Goal: Transaction & Acquisition: Subscribe to service/newsletter

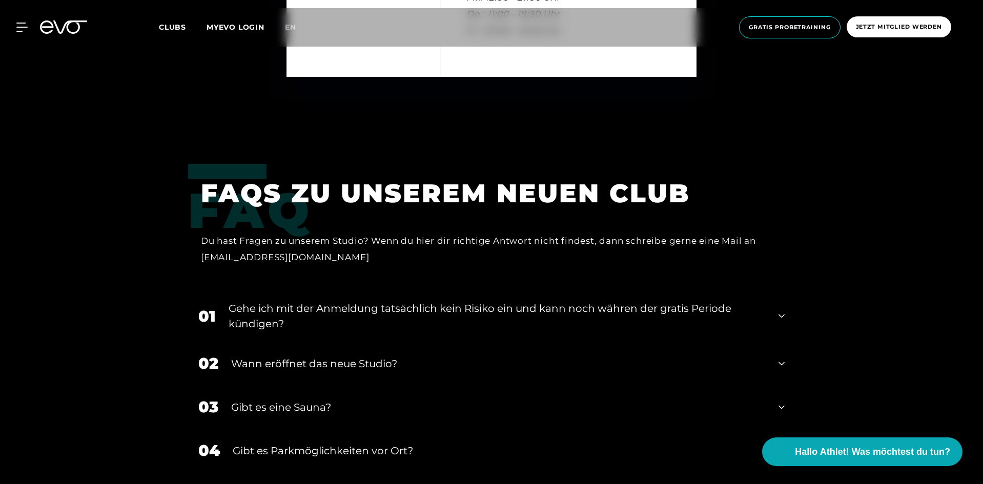
scroll to position [3691, 0]
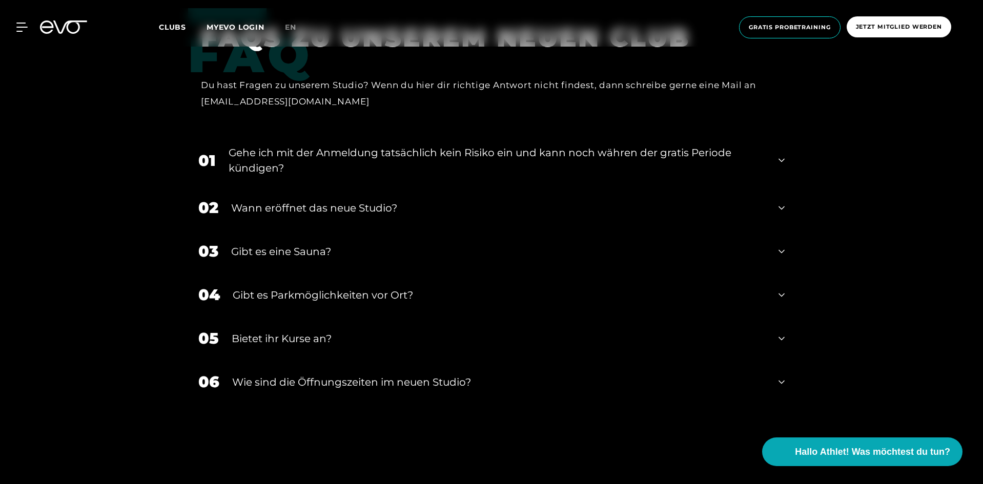
click at [428, 209] on div "Wann eröffnet das neue Studio?" at bounding box center [498, 207] width 535 height 15
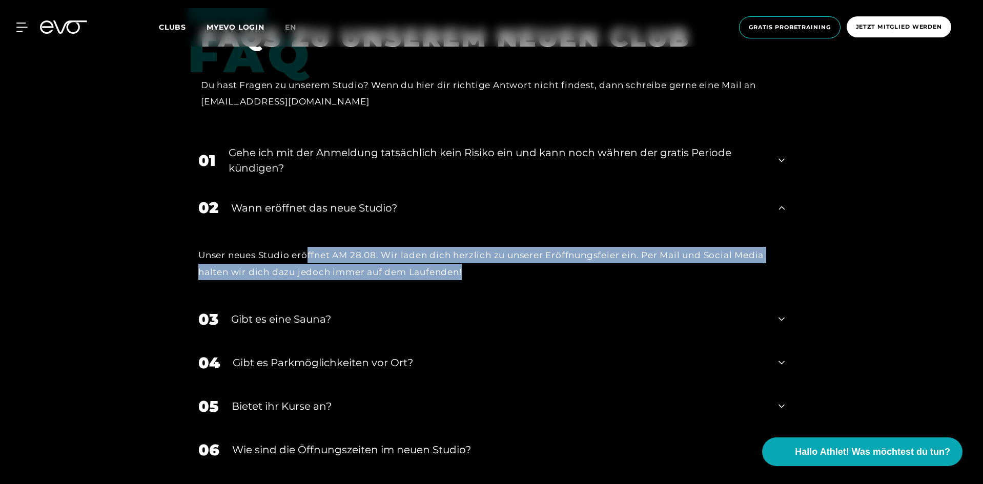
drag, startPoint x: 471, startPoint y: 274, endPoint x: 307, endPoint y: 254, distance: 165.8
click at [307, 254] on div "Unser neues Studio eröffnet AM 28.08. Wir laden dich herzlich zu unserer Eröffn…" at bounding box center [491, 263] width 586 height 33
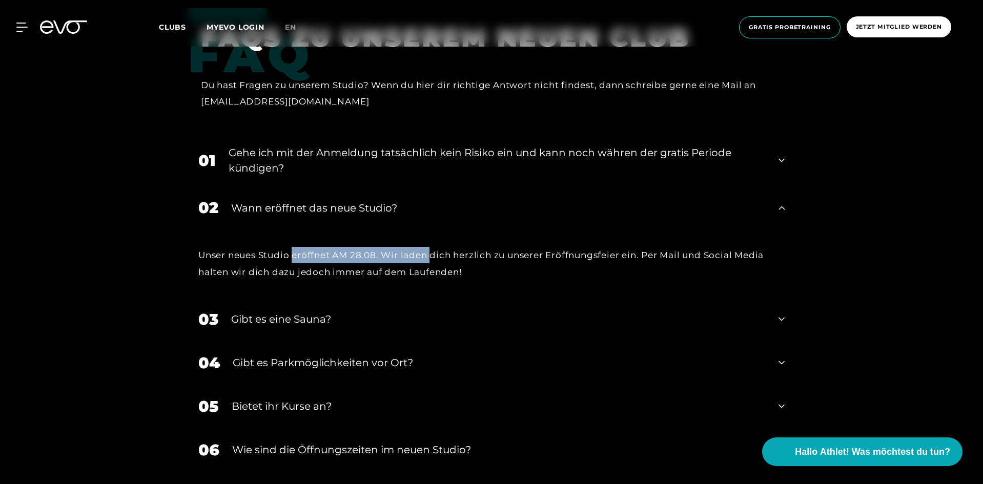
drag, startPoint x: 311, startPoint y: 254, endPoint x: 428, endPoint y: 248, distance: 117.1
click at [428, 248] on div "Unser neues Studio eröffnet AM 28.08. Wir laden dich herzlich zu unserer Eröffn…" at bounding box center [491, 263] width 586 height 33
click at [429, 248] on div "Unser neues Studio eröffnet AM 28.08. Wir laden dich herzlich zu unserer Eröffn…" at bounding box center [491, 263] width 586 height 33
click at [363, 253] on div "Unser neues Studio eröffnet AM 28.08. Wir laden dich herzlich zu unserer Eröffn…" at bounding box center [491, 263] width 586 height 33
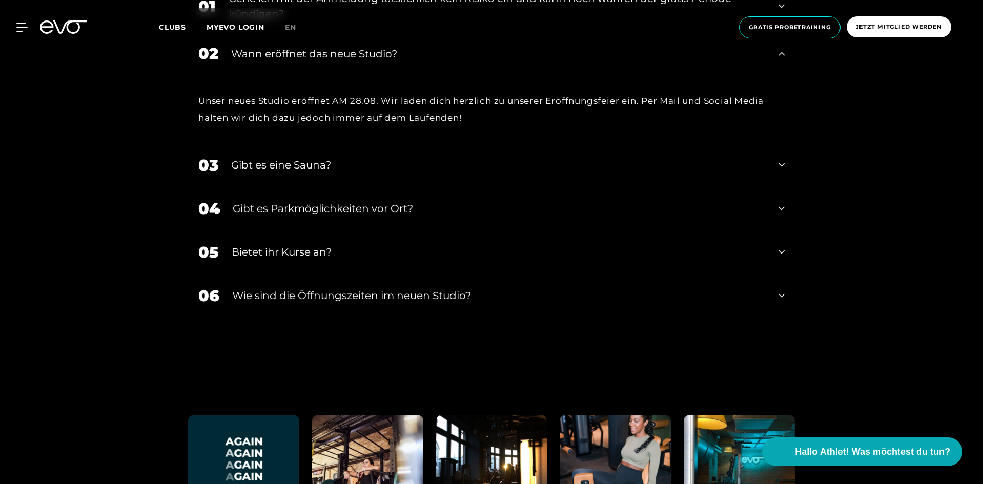
scroll to position [3794, 0]
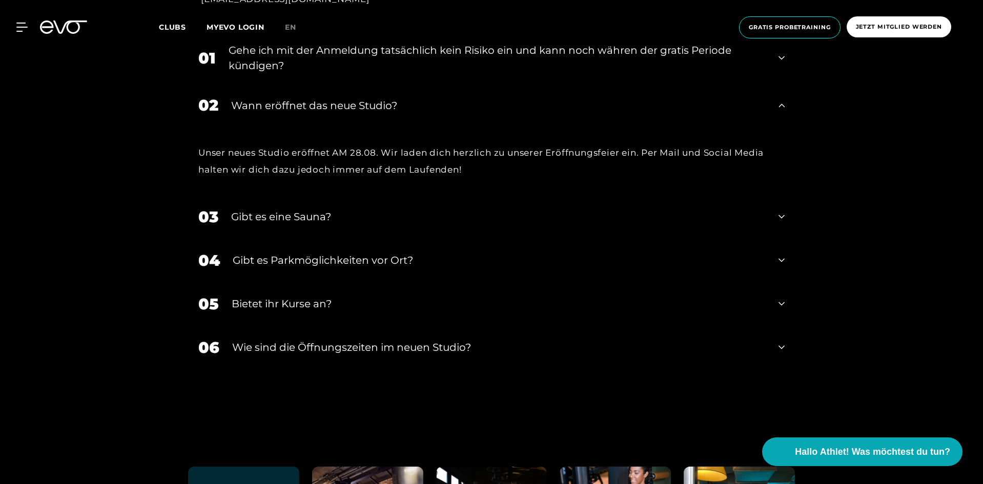
click at [350, 222] on div "Gibt es eine Sauna?" at bounding box center [498, 216] width 535 height 15
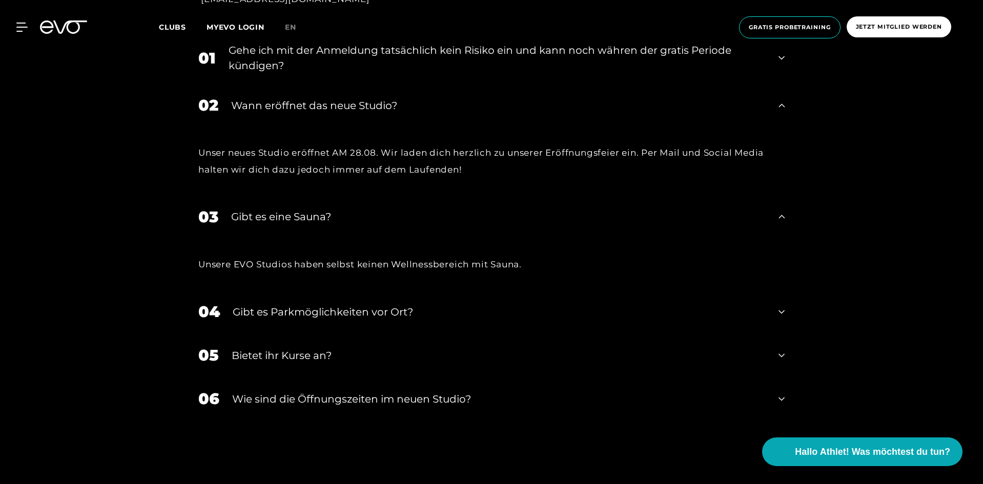
click at [341, 312] on div "Gibt es Parkmöglichkeiten vor Ort?" at bounding box center [499, 312] width 533 height 15
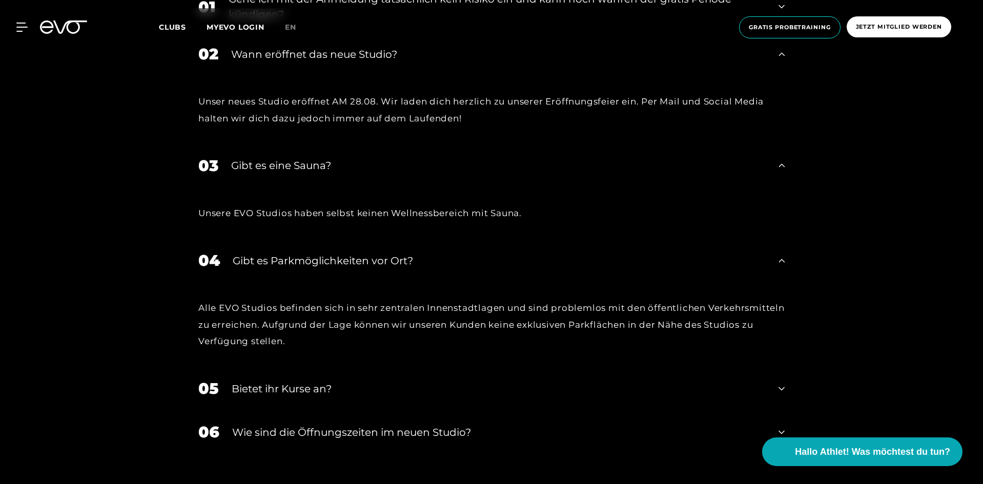
click at [319, 381] on div "05 Bietet ihr [DEMOGRAPHIC_DATA]?" at bounding box center [491, 389] width 607 height 44
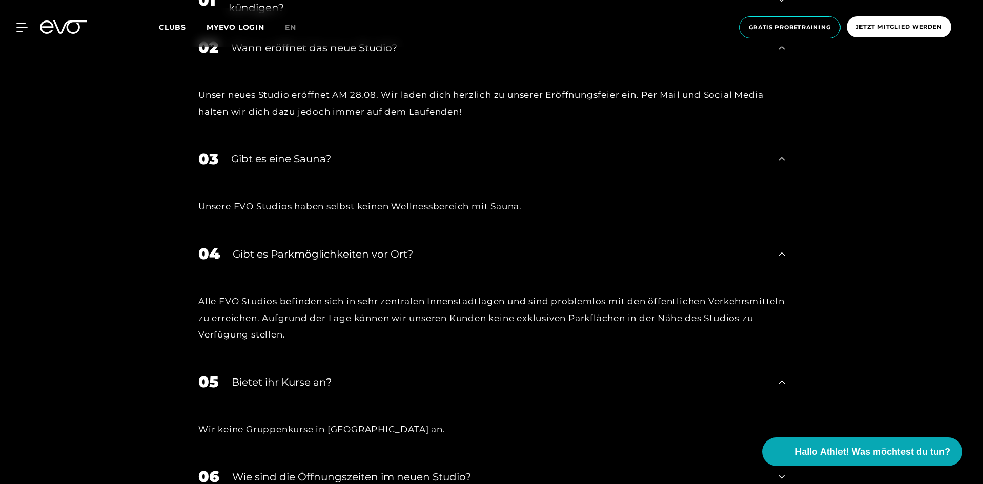
scroll to position [3948, 0]
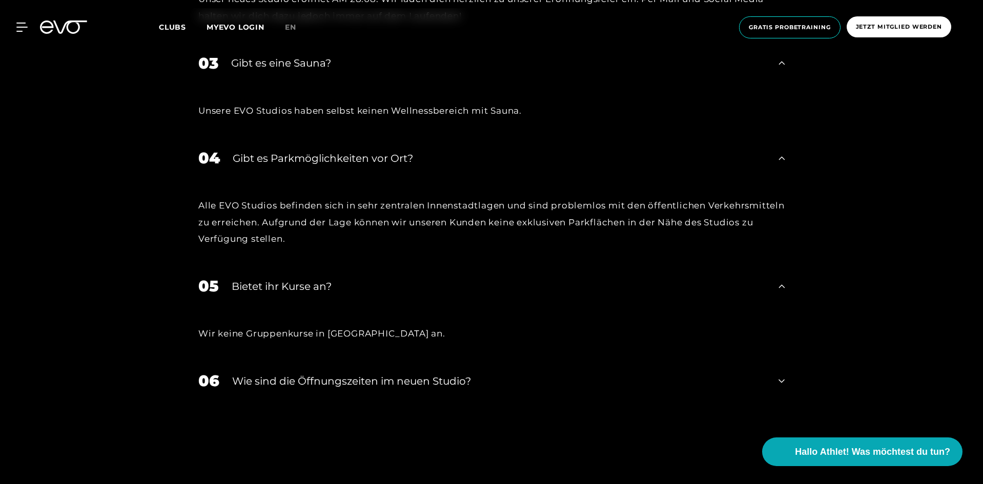
click at [334, 381] on div "​Wie sind die Öffnungszeiten im neuen Studio?" at bounding box center [499, 381] width 534 height 15
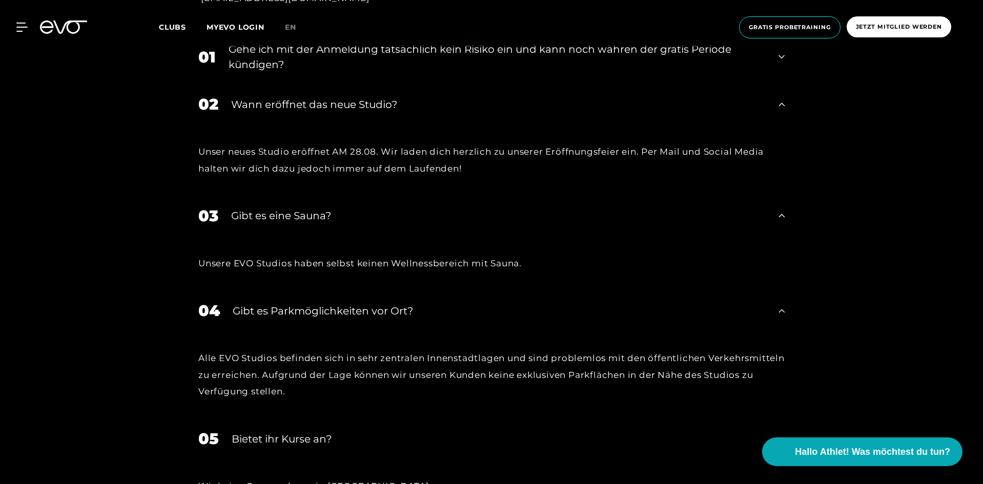
scroll to position [3794, 0]
drag, startPoint x: 339, startPoint y: 153, endPoint x: 452, endPoint y: 160, distance: 113.0
click at [452, 160] on div "Unser neues Studio eröffnet AM 28.08. Wir laden dich herzlich zu unserer Eröffn…" at bounding box center [491, 161] width 586 height 33
click at [456, 163] on div "Unser neues Studio eröffnet AM 28.08. Wir laden dich herzlich zu unserer Eröffn…" at bounding box center [491, 161] width 586 height 33
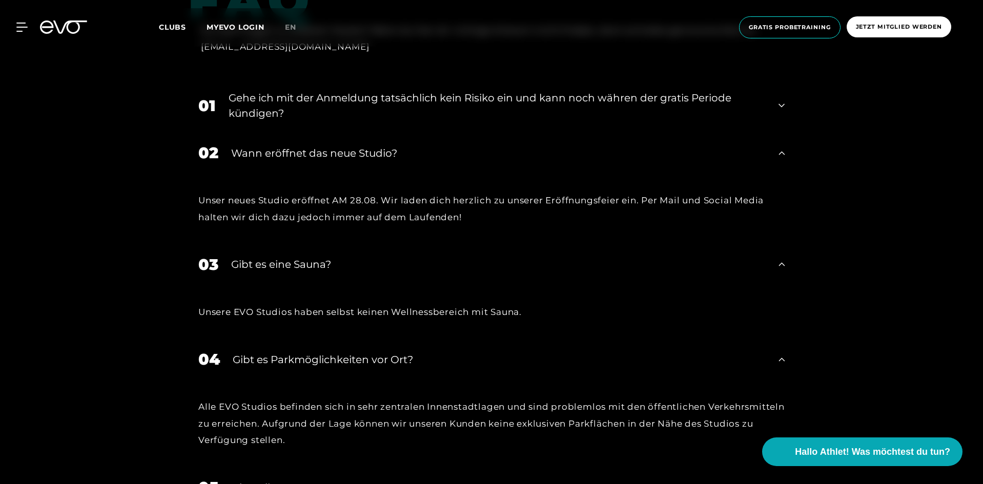
scroll to position [3691, 0]
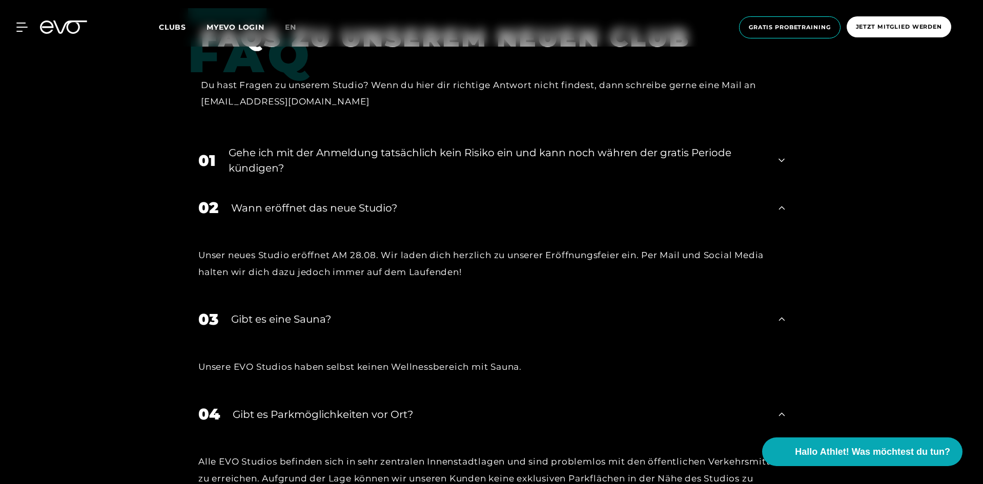
click at [440, 159] on div "Gehe ich mit der Anmeldung tatsächlich kein Risiko ein und kann noch währen der…" at bounding box center [497, 160] width 537 height 31
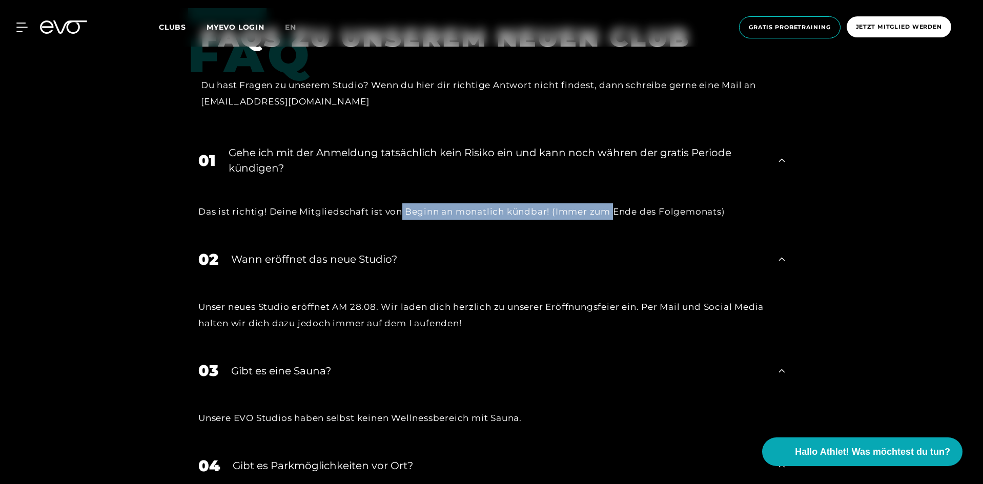
drag, startPoint x: 402, startPoint y: 212, endPoint x: 619, endPoint y: 206, distance: 216.9
click at [619, 205] on div "Das ist richtig! Deine Mitgliedschaft ist von Beginn an monatlich kündbar! (Imm…" at bounding box center [491, 212] width 586 height 16
click at [621, 209] on div "Das ist richtig! Deine Mitgliedschaft ist von Beginn an monatlich kündbar! (Imm…" at bounding box center [491, 212] width 586 height 16
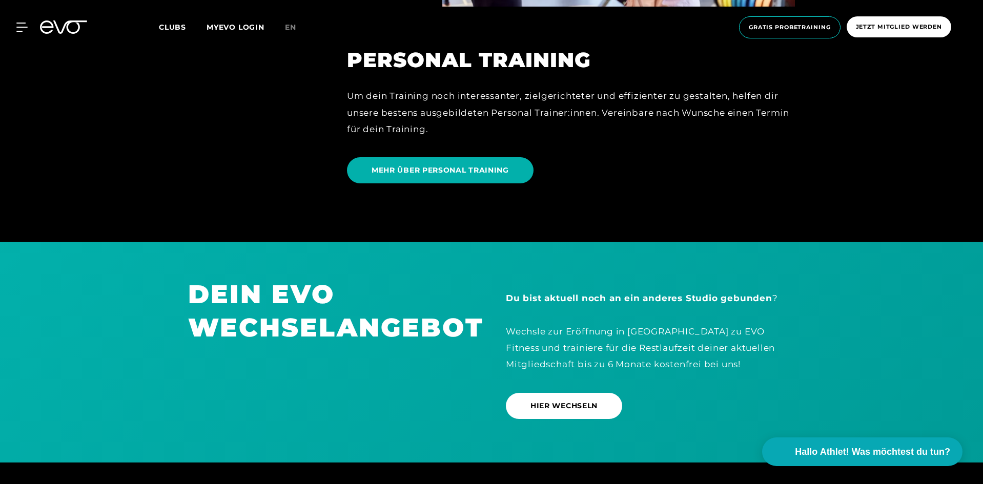
scroll to position [2922, 0]
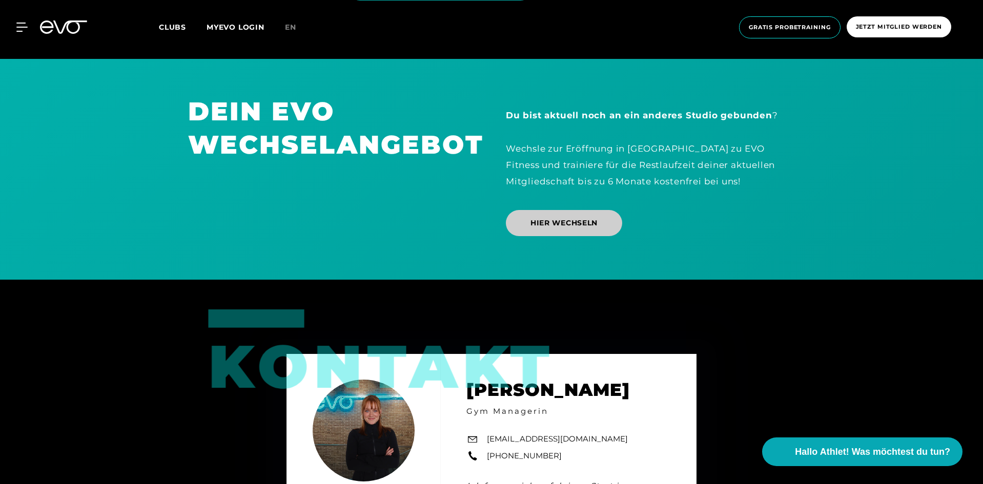
click at [566, 221] on span "HIER WECHSELN" at bounding box center [564, 223] width 67 height 11
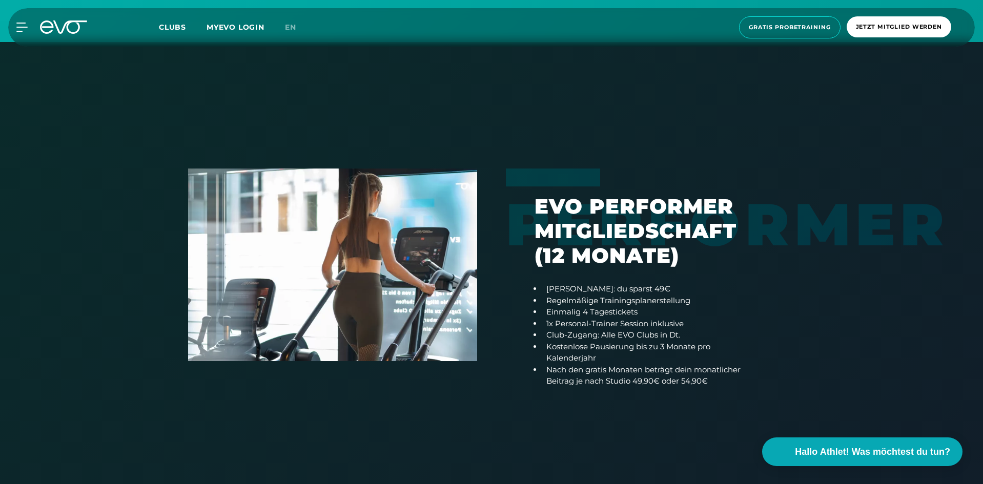
scroll to position [666, 0]
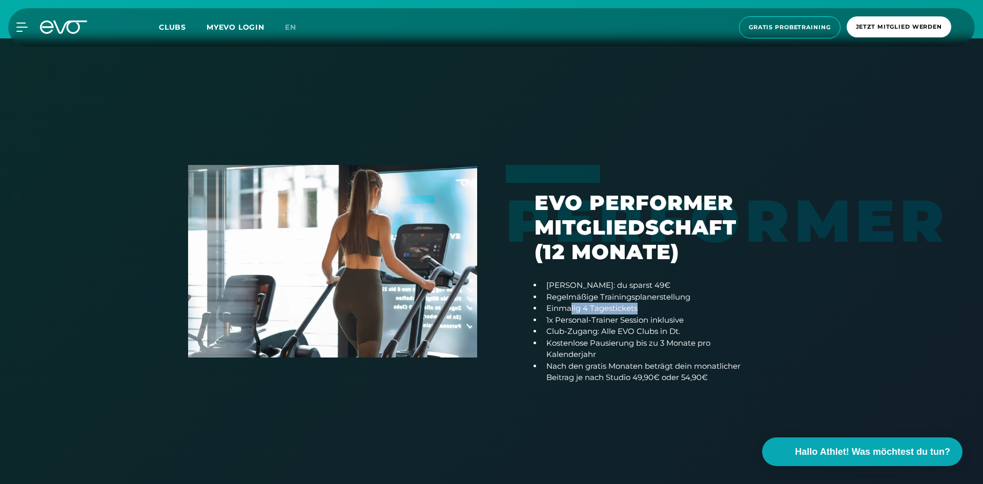
drag, startPoint x: 570, startPoint y: 308, endPoint x: 636, endPoint y: 304, distance: 66.8
click at [636, 304] on li "Einmalig 4 Tagestickets" at bounding box center [651, 309] width 218 height 12
click at [637, 304] on li "Einmalig 4 Tagestickets" at bounding box center [651, 309] width 218 height 12
click at [645, 308] on li "Einmalig 4 Tagestickets" at bounding box center [651, 309] width 218 height 12
click at [675, 299] on li "Regelmäßige Trainingsplanerstellung" at bounding box center [651, 298] width 218 height 12
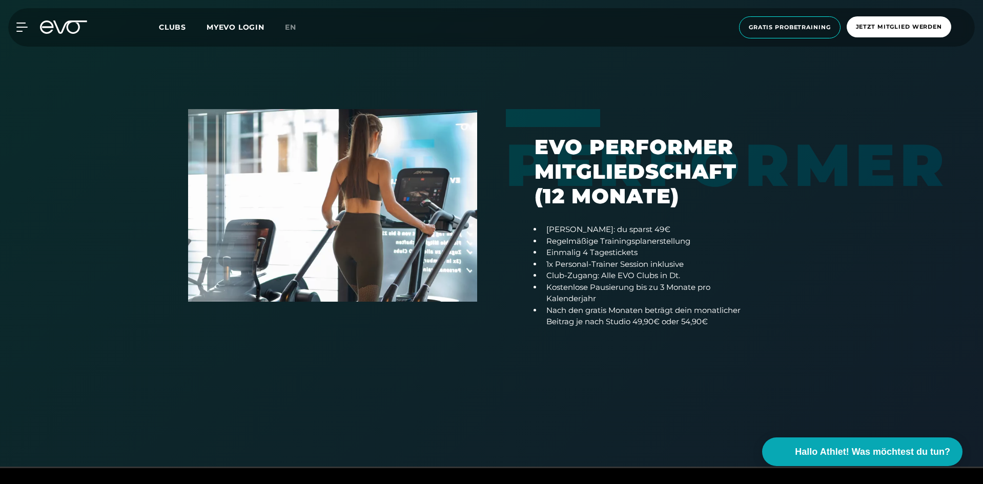
scroll to position [713, 0]
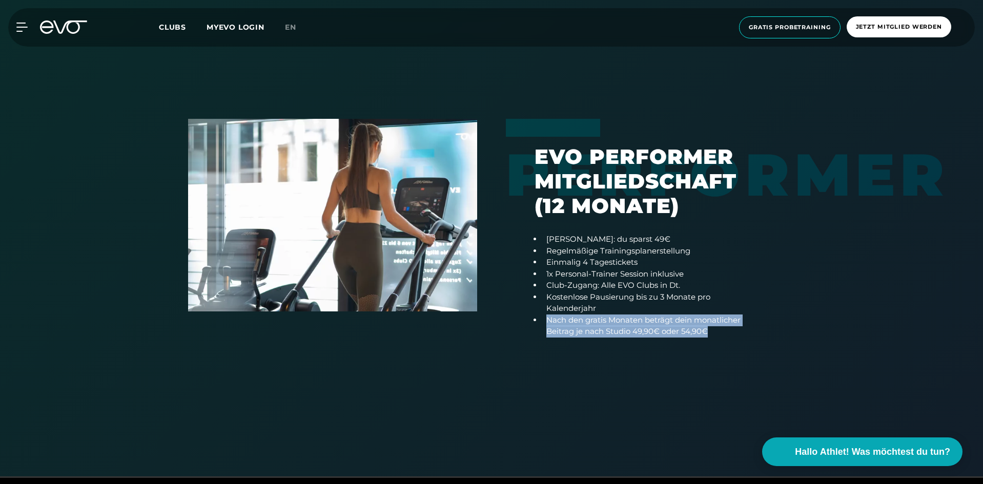
drag, startPoint x: 560, startPoint y: 317, endPoint x: 723, endPoint y: 338, distance: 163.8
click at [723, 338] on div "EVO Performer Mitgliedschaft (12 Monate) [PERSON_NAME]: du sparst 49€ Regelmäßi…" at bounding box center [647, 234] width 254 height 231
click at [723, 337] on div "EVO Performer Mitgliedschaft (12 Monate) [PERSON_NAME]: du sparst 49€ Regelmäßi…" at bounding box center [647, 234] width 254 height 231
click at [723, 338] on div "EVO Performer Mitgliedschaft (12 Monate) [PERSON_NAME]: du sparst 49€ Regelmäßi…" at bounding box center [647, 234] width 254 height 231
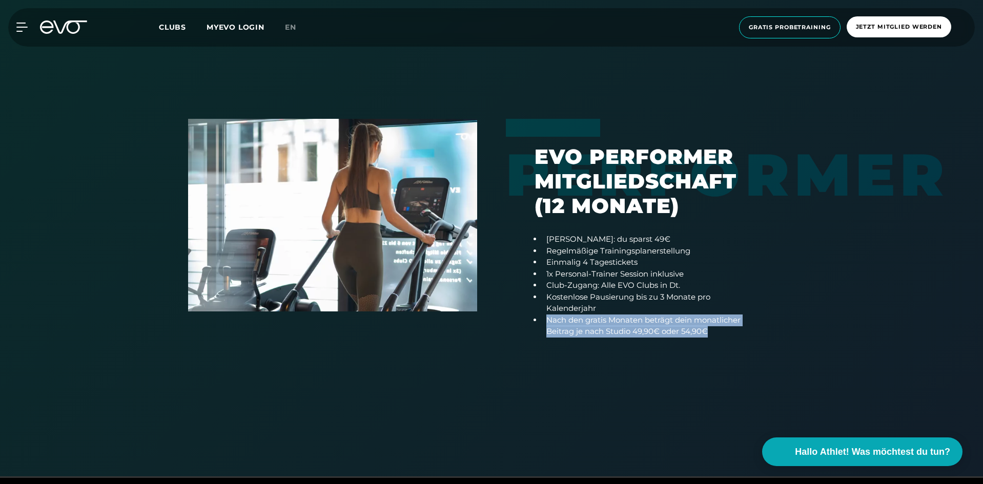
click at [707, 325] on li "Nach den gratis Monaten beträgt dein monatlicher Beitrag je nach Studio 49,90€ …" at bounding box center [651, 326] width 218 height 23
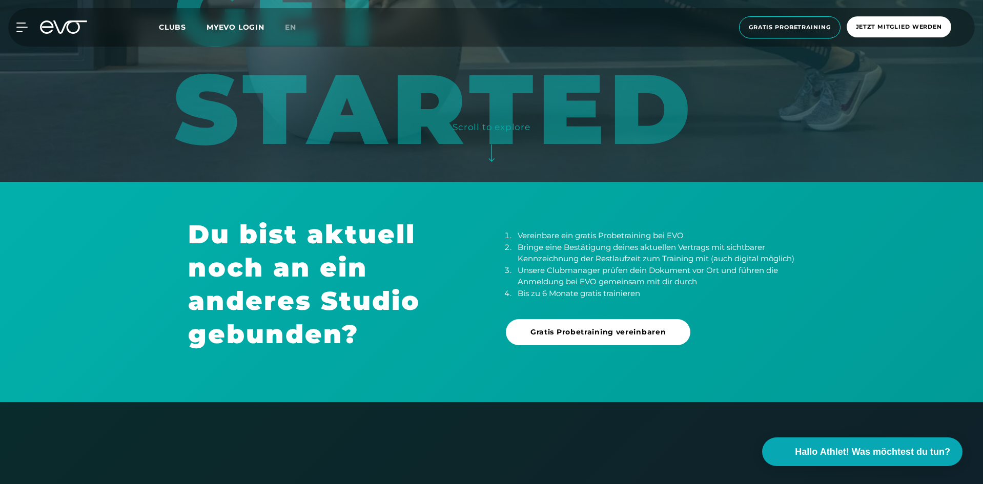
scroll to position [0, 0]
